Goal: Information Seeking & Learning: Learn about a topic

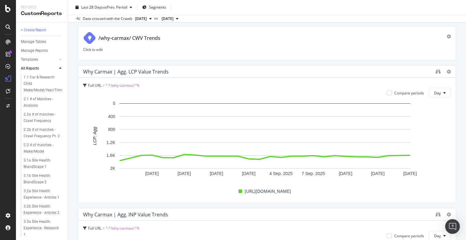
scroll to position [179, 0]
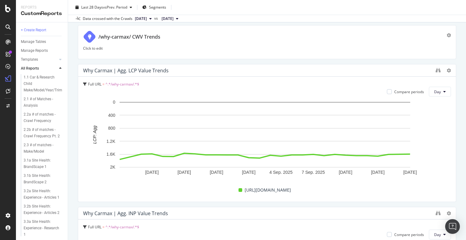
drag, startPoint x: 282, startPoint y: 76, endPoint x: 279, endPoint y: 65, distance: 11.4
click at [279, 65] on div "Why Carmax | Agg. LCP Value Trends" at bounding box center [267, 70] width 378 height 12
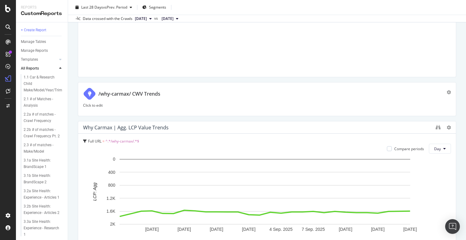
scroll to position [122, 0]
click at [96, 105] on p "Click to edit" at bounding box center [267, 105] width 368 height 5
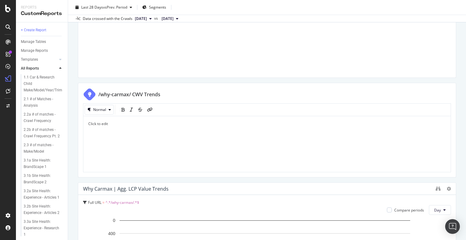
click at [100, 126] on span "Click to edit" at bounding box center [98, 123] width 20 height 5
click at [90, 123] on span "Click to edit" at bounding box center [98, 123] width 20 height 5
click at [111, 122] on p "Click to edit" at bounding box center [267, 123] width 358 height 5
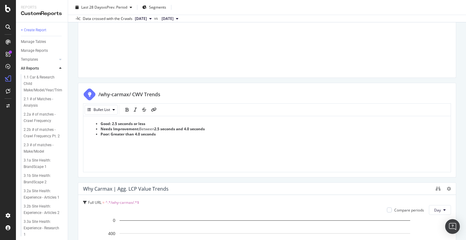
scroll to position [115, 0]
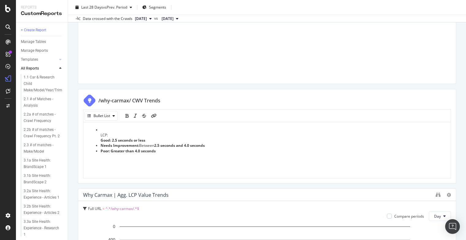
click at [104, 135] on span "LCP:" at bounding box center [104, 135] width 7 height 5
click at [126, 116] on icon "bold" at bounding box center [127, 116] width 3 height 4
click at [101, 128] on li "LCP : Good: 2.5 seconds or less" at bounding box center [274, 135] width 346 height 16
click at [111, 127] on li "LCP : Good: 2.5 seconds or less" at bounding box center [274, 135] width 346 height 16
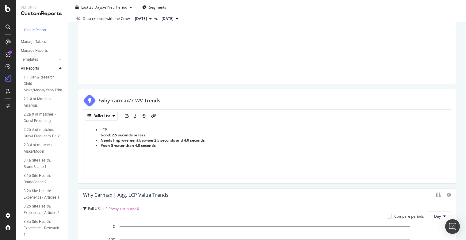
click at [110, 126] on div "LCP Good: 2.5 seconds or less Needs Improvement: Between 2.5 seconds and 4.0 se…" at bounding box center [267, 150] width 368 height 57
click at [99, 134] on ul "LCP Good: 2.5 seconds or less Needs Improvement: Between 2.5 seconds and 4.0 se…" at bounding box center [267, 137] width 358 height 21
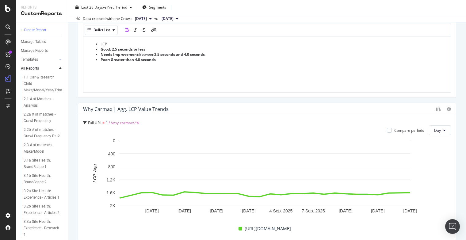
click at [176, 56] on strong "2.5 seconds and 4.0 seconds" at bounding box center [179, 54] width 51 height 5
click at [171, 62] on li "Poor: Greater than 4.0 seconds" at bounding box center [274, 59] width 346 height 5
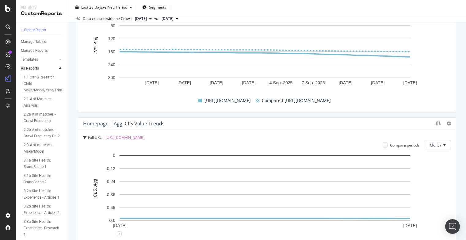
scroll to position [1058, 0]
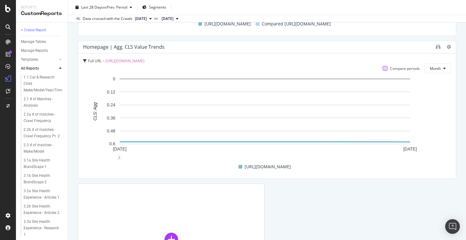
click at [383, 68] on div at bounding box center [385, 68] width 5 height 5
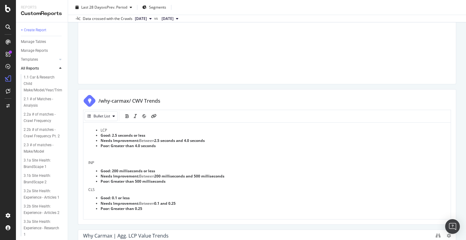
scroll to position [146, 0]
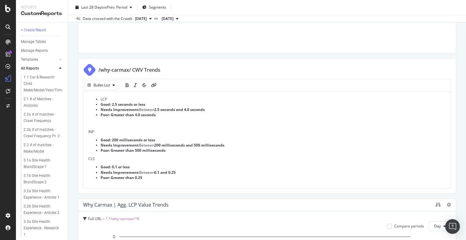
click at [110, 98] on li "LCP" at bounding box center [274, 99] width 346 height 5
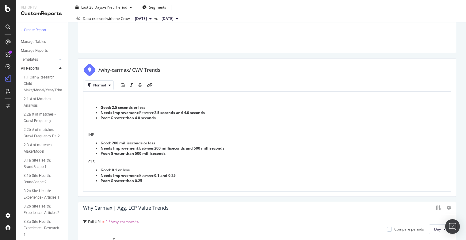
click at [110, 98] on p at bounding box center [267, 99] width 358 height 5
click at [110, 98] on p "LCP" at bounding box center [267, 99] width 358 height 5
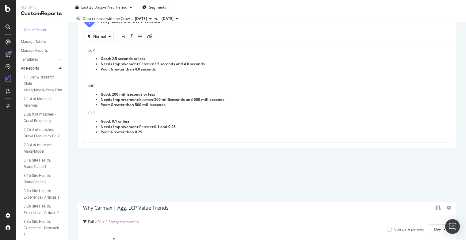
drag, startPoint x: 180, startPoint y: 158, endPoint x: 180, endPoint y: 99, distance: 58.6
click at [180, 99] on div "LCP Good: 2.5 seconds or less Needs Improvement: Between 2.5 seconds and 4.0 se…" at bounding box center [267, 91] width 358 height 87
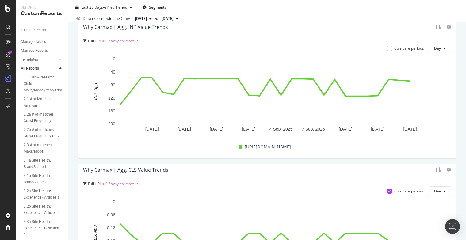
scroll to position [439, 0]
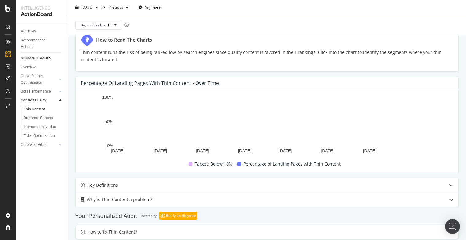
scroll to position [128, 0]
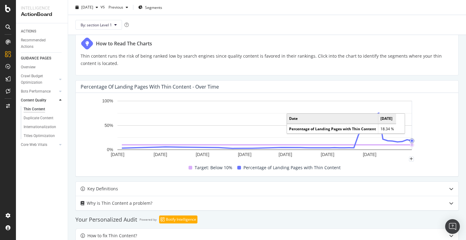
click at [413, 140] on circle "A chart." at bounding box center [412, 141] width 2 height 2
click at [412, 140] on circle "A chart." at bounding box center [412, 141] width 2 height 2
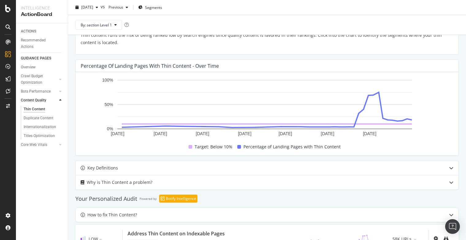
scroll to position [173, 0]
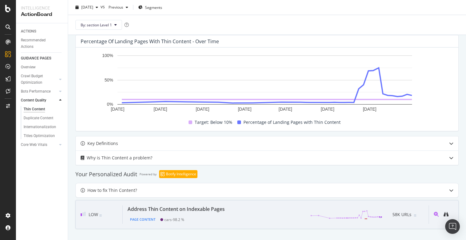
click at [261, 221] on div "Address Thin Content on Indexable Pages Page Content cars - 98.2 % 58K URLs" at bounding box center [276, 215] width 306 height 18
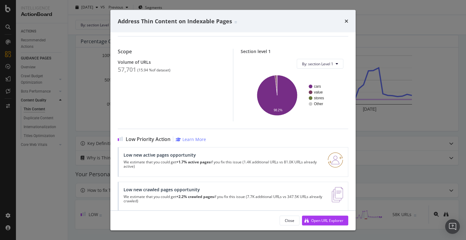
scroll to position [60, 0]
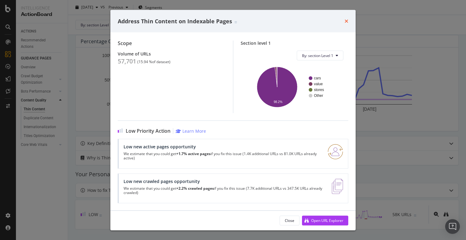
click at [345, 19] on icon "times" at bounding box center [347, 21] width 4 height 5
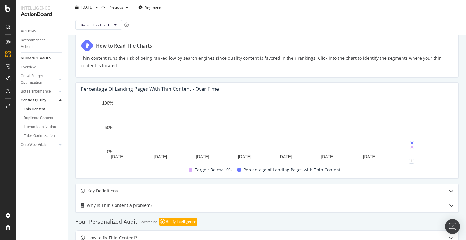
scroll to position [173, 0]
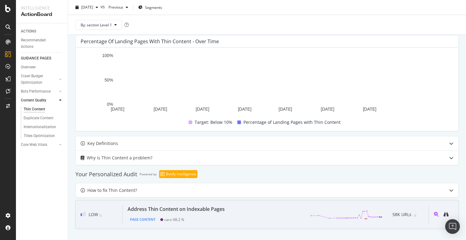
click at [258, 217] on div "Address Thin Content on Indexable Pages Page Content cars - 98.2 % 58K URLs" at bounding box center [276, 215] width 306 height 18
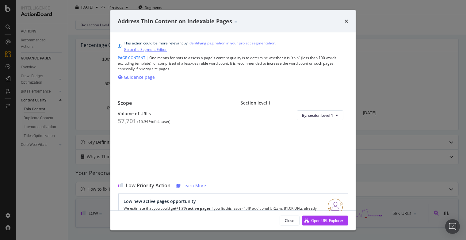
scroll to position [173, 0]
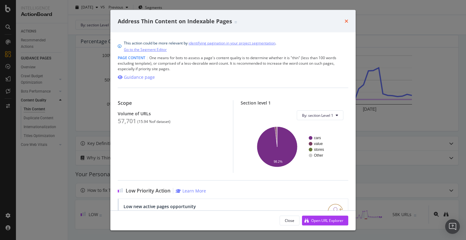
click at [347, 20] on icon "times" at bounding box center [347, 21] width 4 height 5
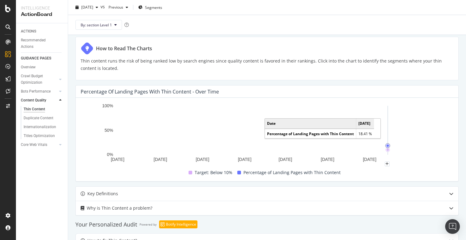
scroll to position [173, 0]
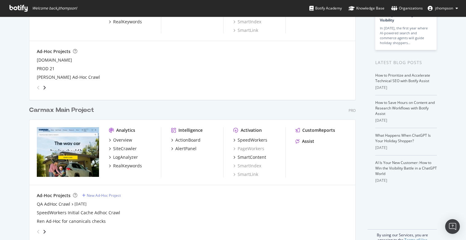
scroll to position [86, 0]
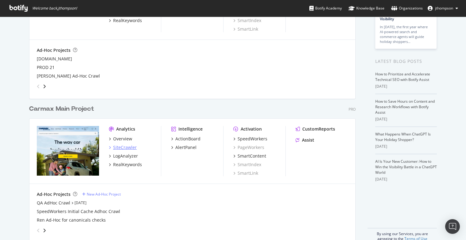
click at [118, 147] on div "SiteCrawler" at bounding box center [125, 148] width 24 height 6
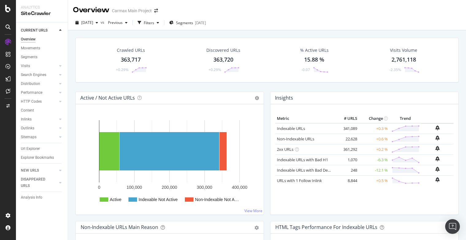
click at [229, 119] on rect "A chart." at bounding box center [169, 162] width 176 height 96
click at [91, 22] on span "2025 Sep. 21st" at bounding box center [87, 22] width 12 height 5
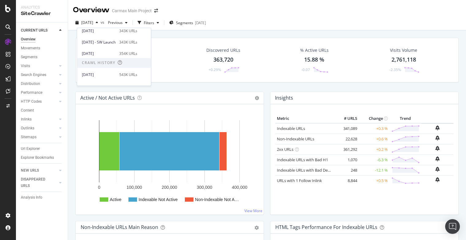
scroll to position [96, 0]
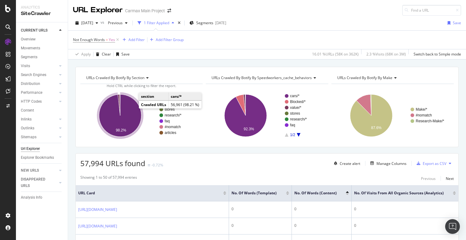
click at [128, 109] on icon "A chart." at bounding box center [120, 116] width 42 height 42
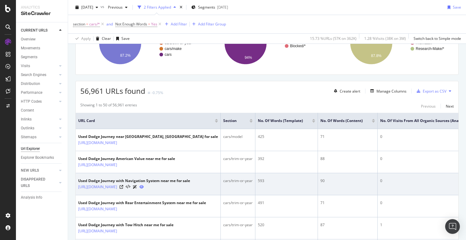
scroll to position [72, 0]
click at [123, 186] on icon at bounding box center [122, 187] width 4 height 4
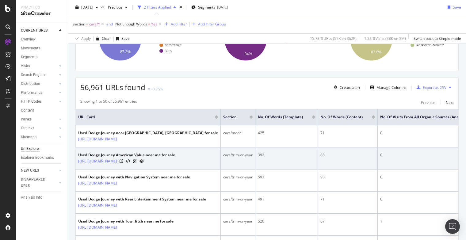
scroll to position [77, 0]
click at [123, 160] on icon at bounding box center [122, 161] width 4 height 4
